Goal: Task Accomplishment & Management: Complete application form

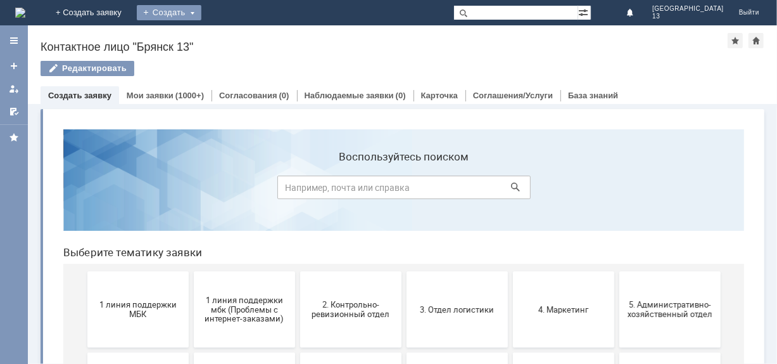
click at [201, 13] on div "Создать" at bounding box center [169, 12] width 65 height 15
click at [236, 34] on link "Заявка" at bounding box center [187, 37] width 96 height 15
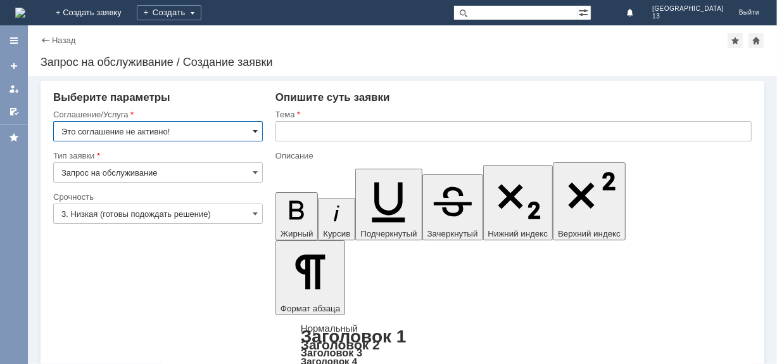
drag, startPoint x: 260, startPoint y: 133, endPoint x: 255, endPoint y: 129, distance: 7.2
click at [260, 132] on input "Это соглашение не активно!" at bounding box center [158, 131] width 210 height 20
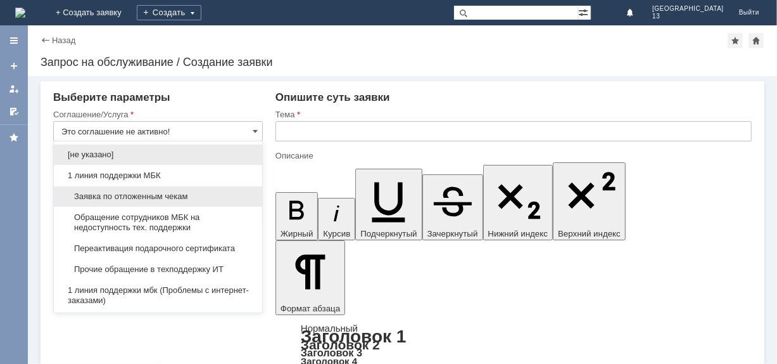
click at [169, 189] on div "Заявка по отложенным чекам" at bounding box center [158, 196] width 208 height 20
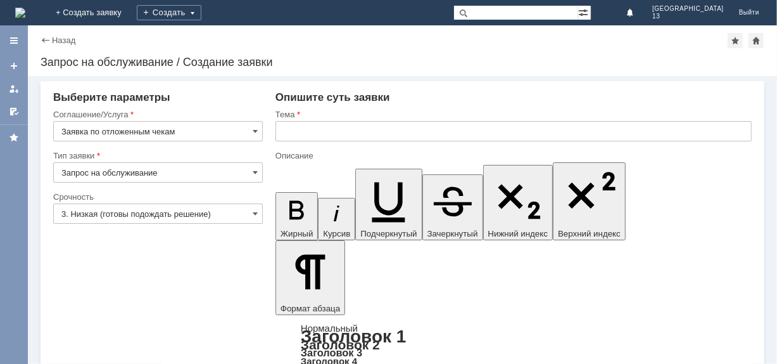
type input "Заявка по отложенным чекам"
click at [291, 130] on input "text" at bounding box center [514, 131] width 476 height 20
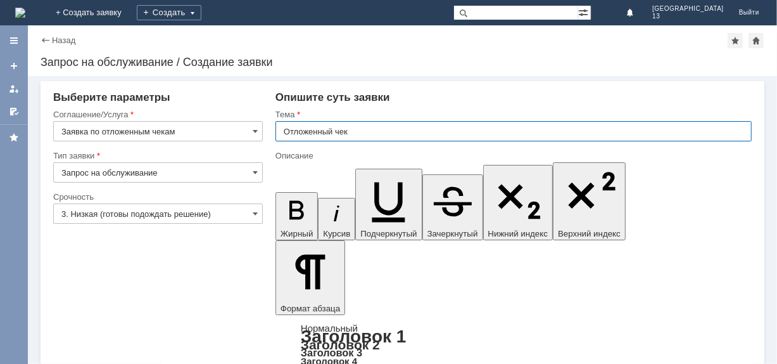
type input "Отложенный чек"
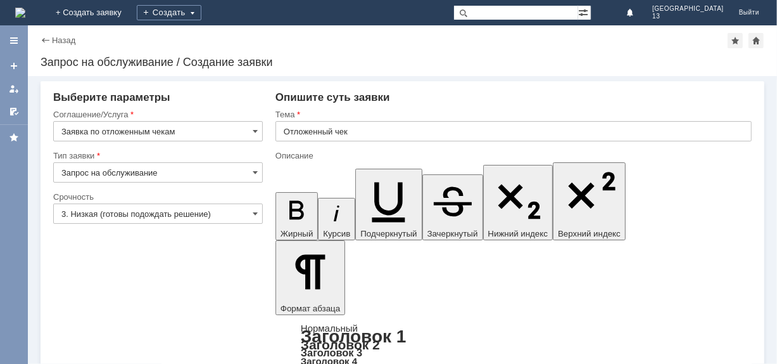
drag, startPoint x: 329, startPoint y: 294, endPoint x: 343, endPoint y: 290, distance: 13.8
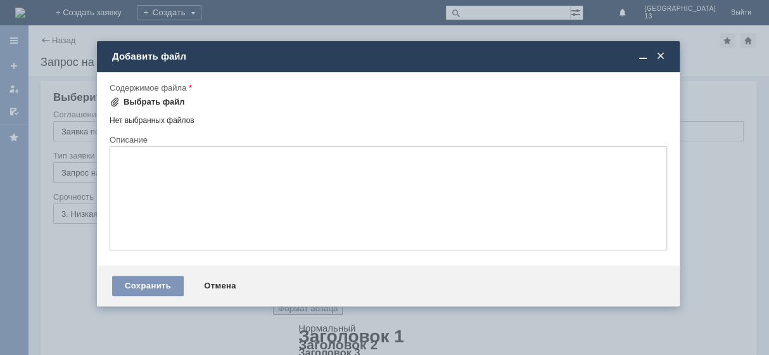
click at [113, 98] on span at bounding box center [115, 102] width 10 height 10
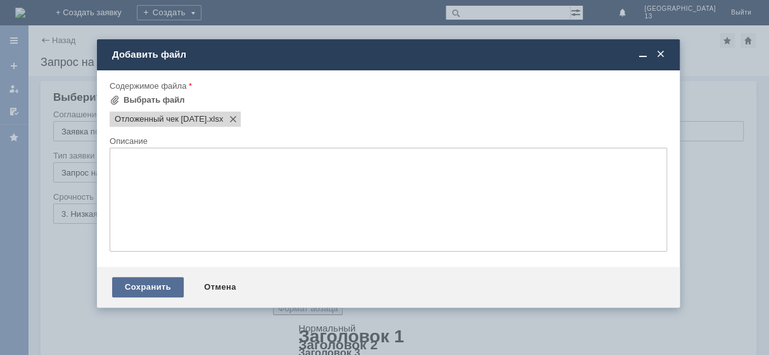
click at [130, 291] on div "Сохранить" at bounding box center [148, 287] width 72 height 20
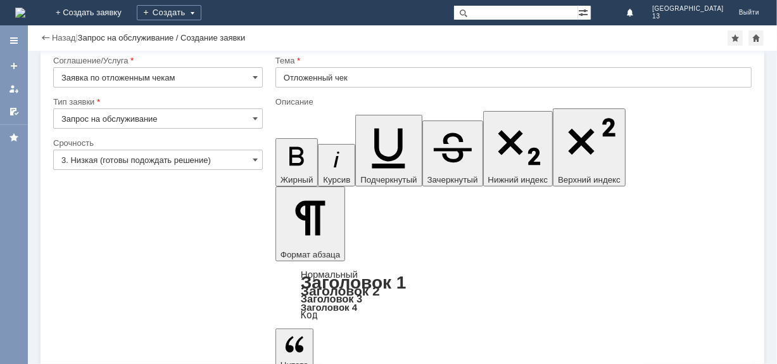
scroll to position [28, 0]
